Goal: Information Seeking & Learning: Learn about a topic

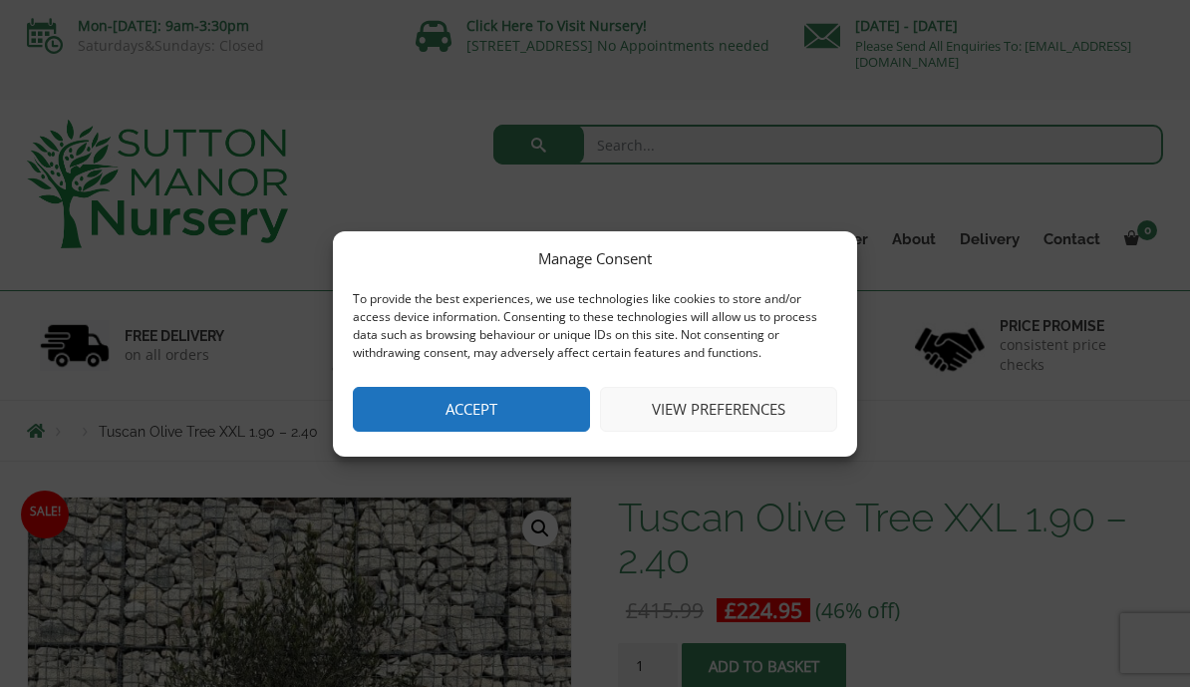
click at [504, 404] on button "Accept" at bounding box center [471, 409] width 237 height 45
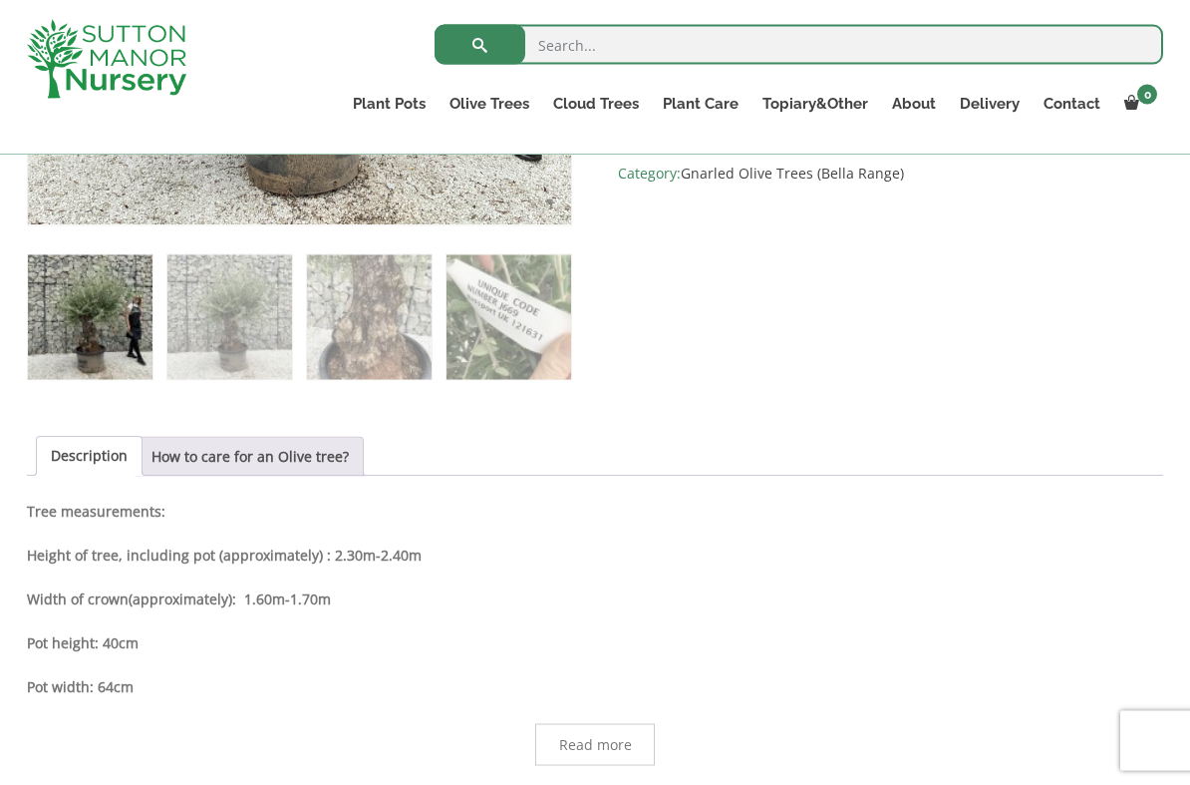
scroll to position [781, 0]
click at [276, 457] on link "How to care for an Olive tree?" at bounding box center [250, 456] width 197 height 38
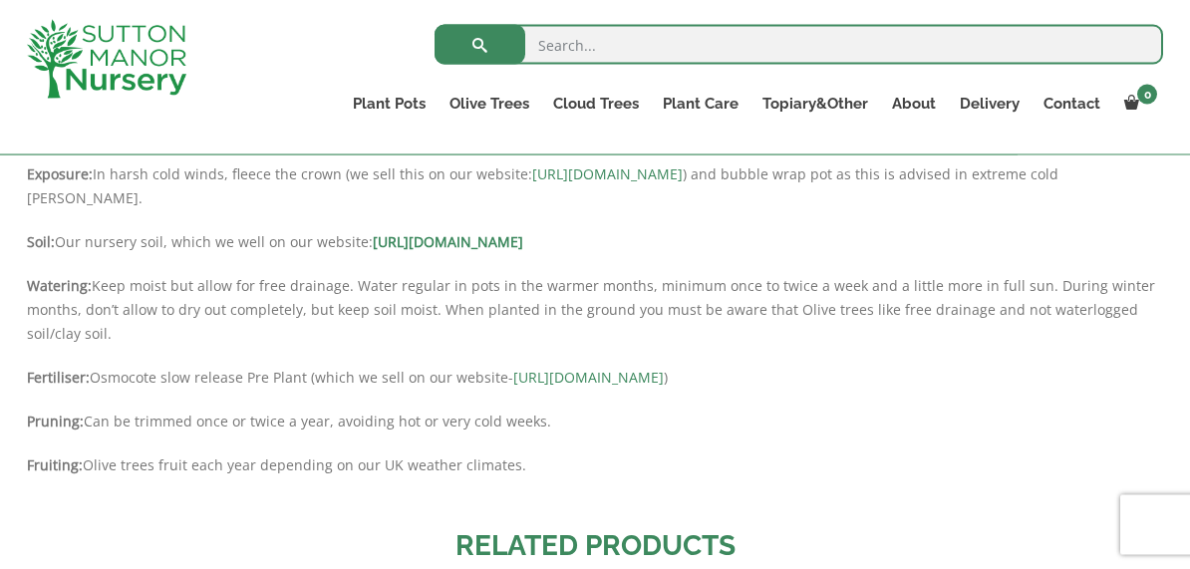
scroll to position [1229, 0]
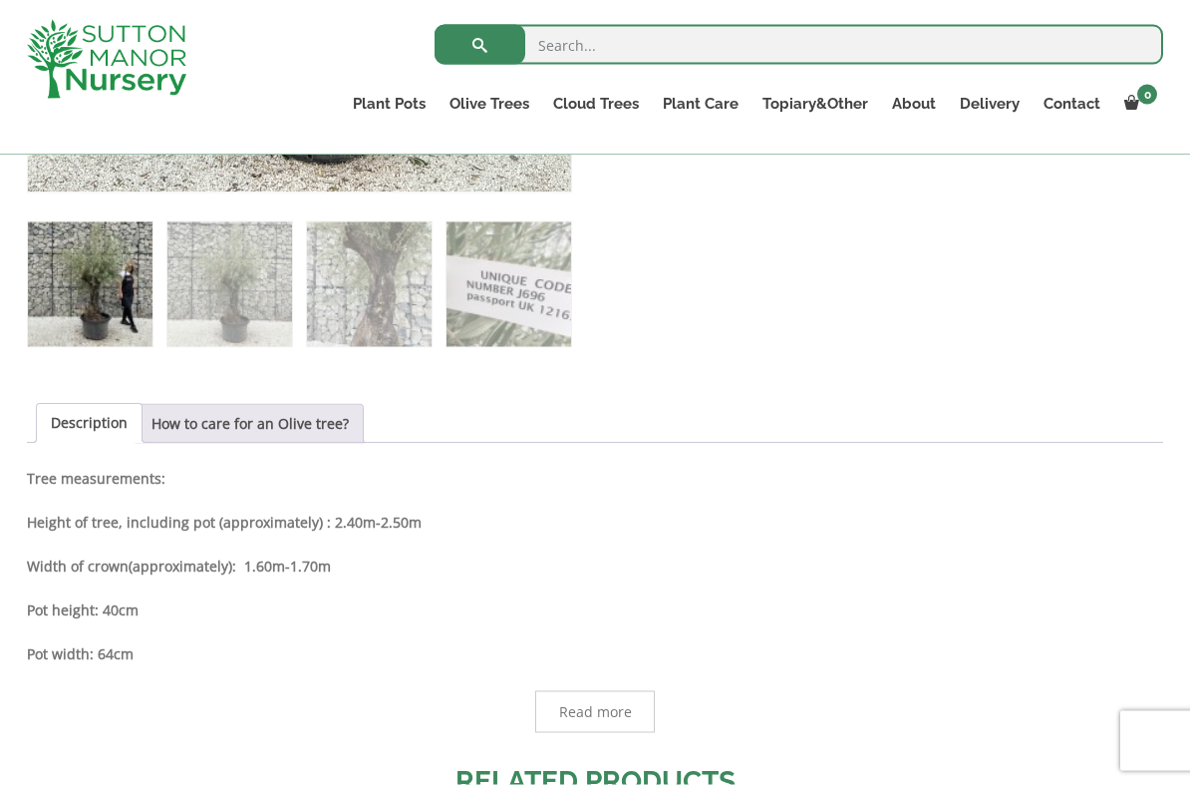
scroll to position [813, 0]
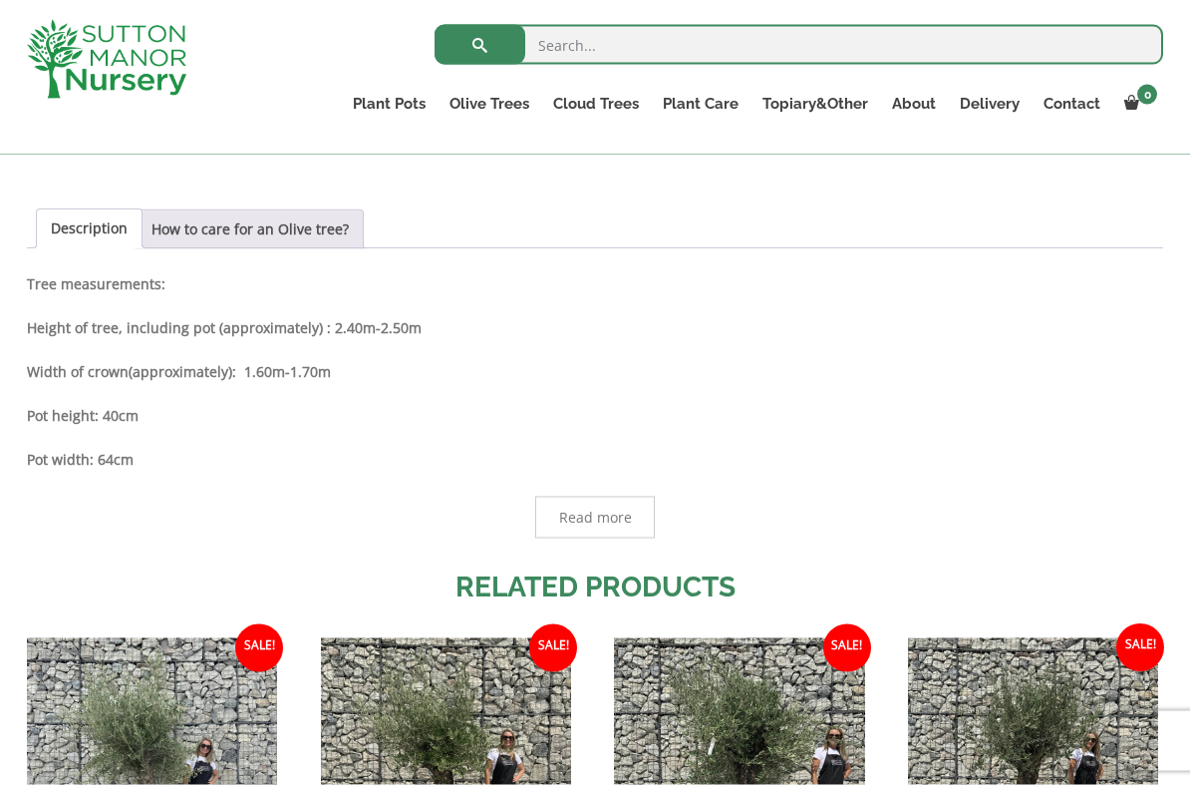
click at [595, 523] on span "Read more" at bounding box center [595, 517] width 73 height 14
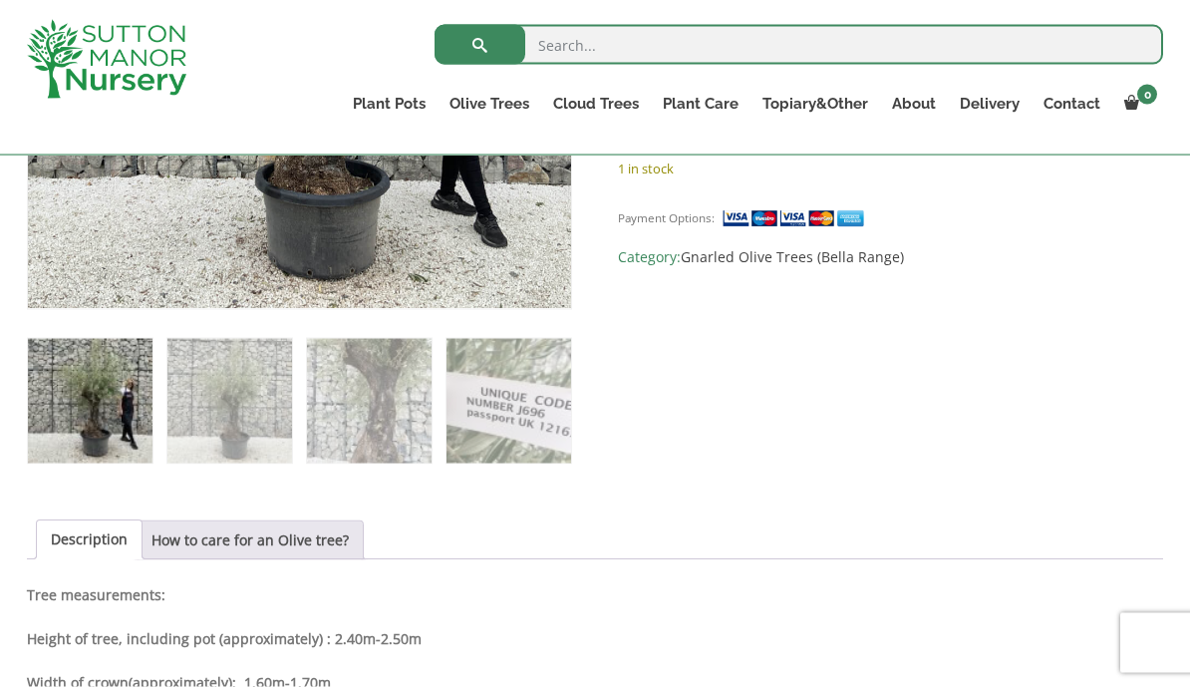
scroll to position [687, 0]
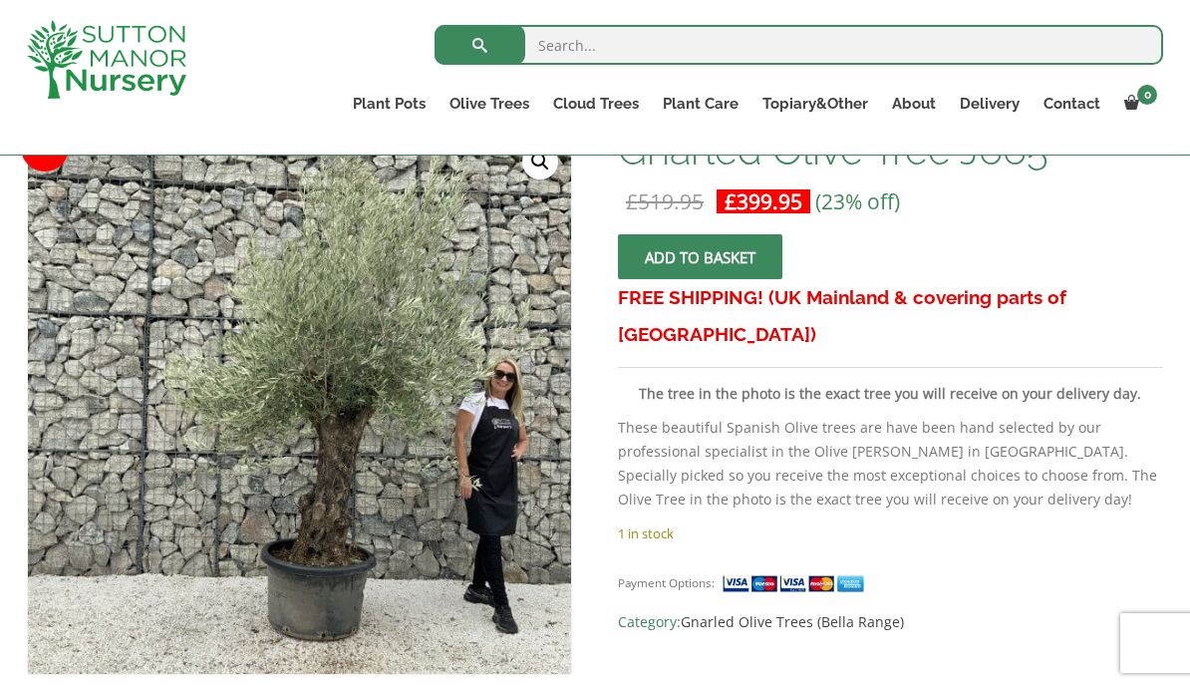
scroll to position [320, 0]
